Goal: Find specific page/section: Find specific page/section

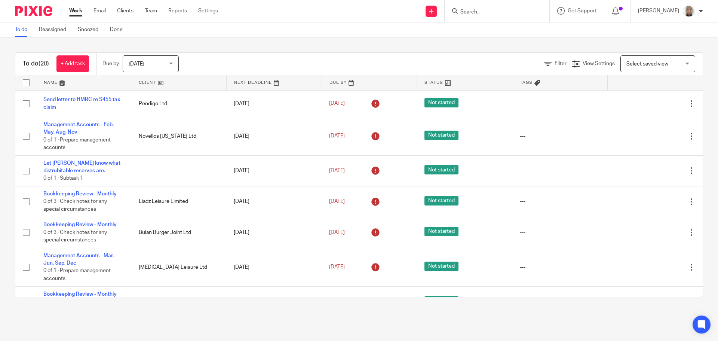
scroll to position [416, 0]
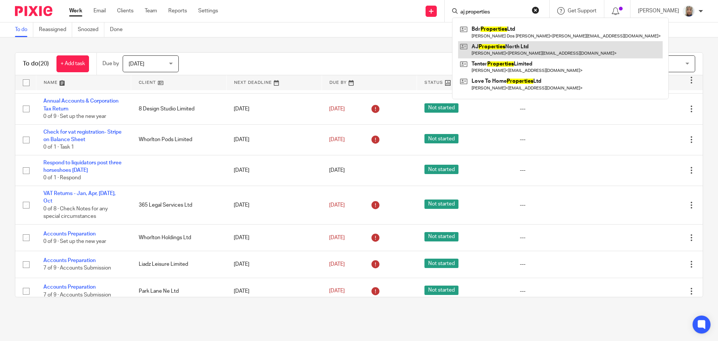
type input "aj properties"
click at [500, 45] on link at bounding box center [560, 49] width 205 height 17
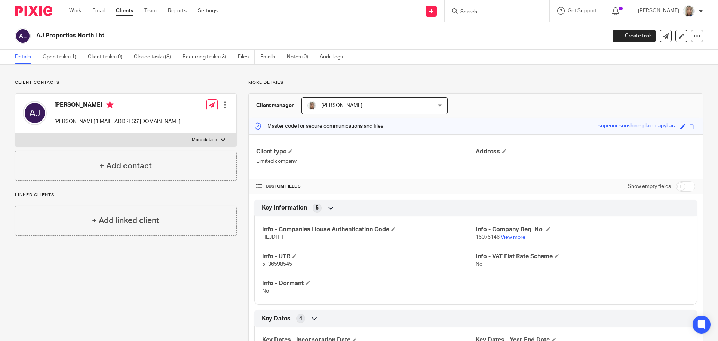
click at [474, 11] on input "Search" at bounding box center [493, 12] width 67 height 7
type input "t"
